Goal: Book appointment/travel/reservation

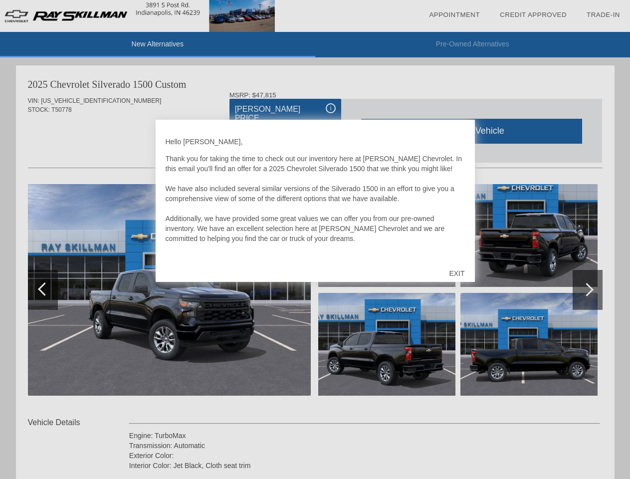
click at [454, 15] on link "Appointment" at bounding box center [454, 14] width 51 height 7
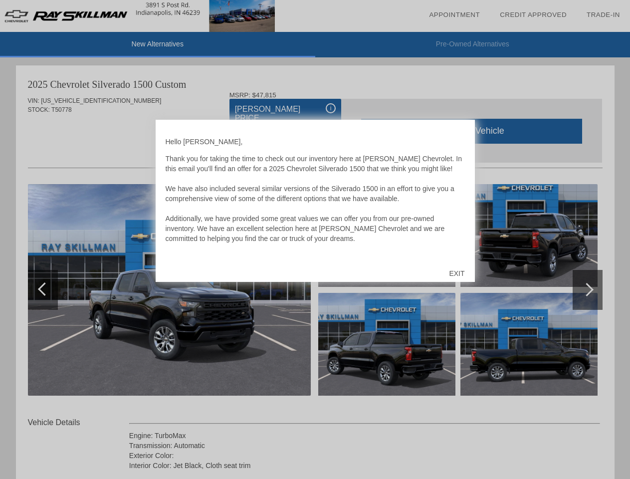
click at [456, 273] on div "EXIT" at bounding box center [456, 273] width 35 height 30
